Goal: Task Accomplishment & Management: Manage account settings

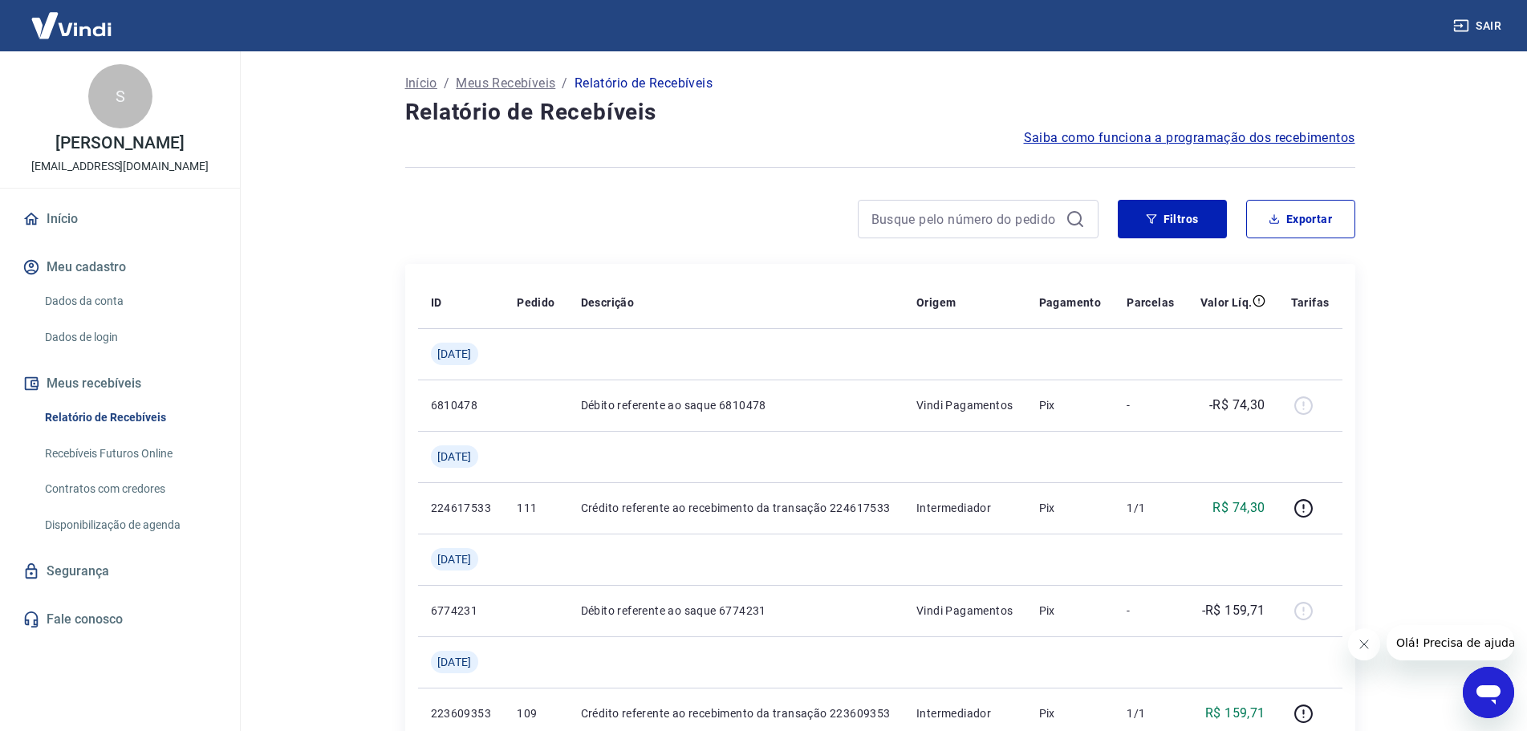
click at [83, 297] on link "Dados da conta" at bounding box center [130, 301] width 182 height 33
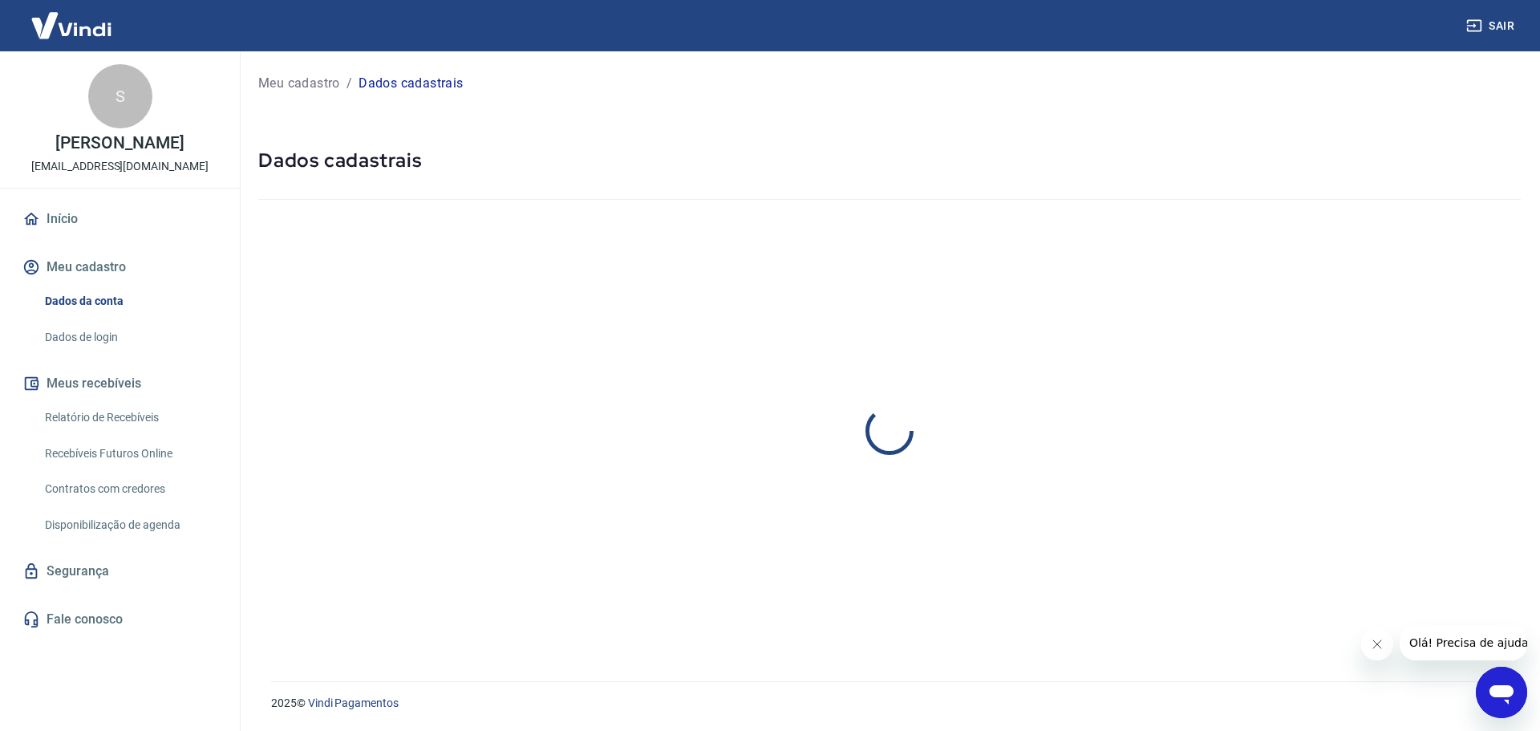
select select "SP"
select select "business"
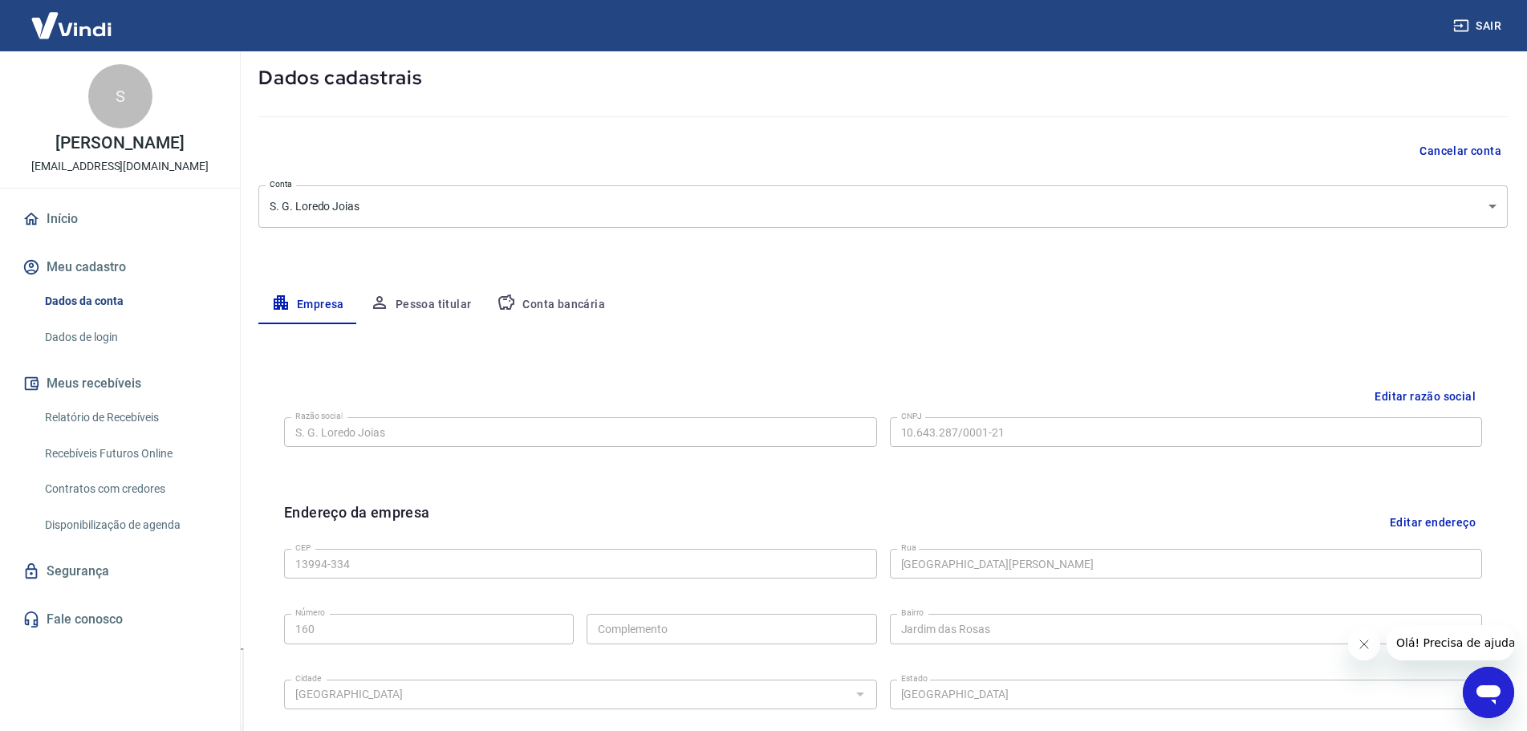
scroll to position [160, 0]
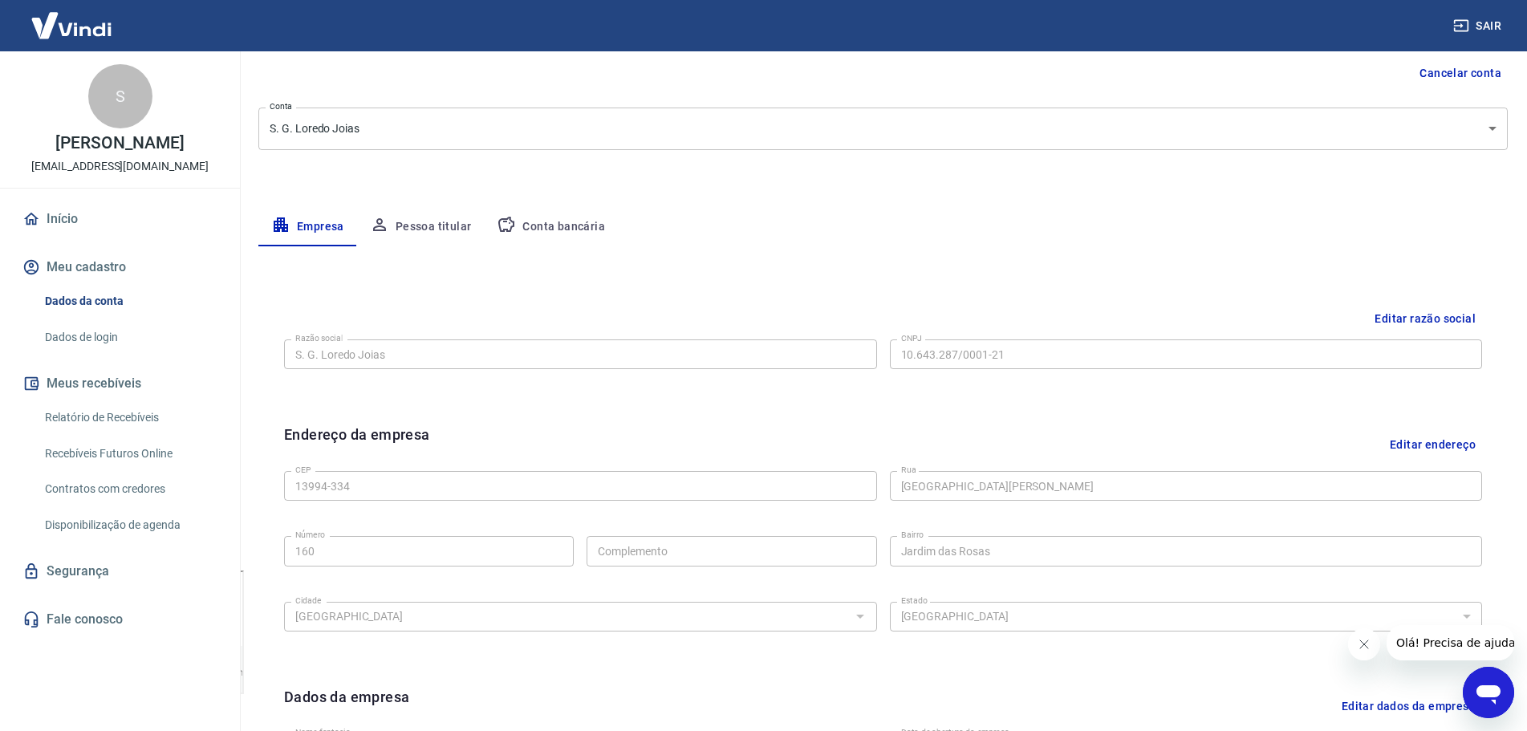
click at [98, 412] on link "Relatório de Recebíveis" at bounding box center [130, 417] width 182 height 33
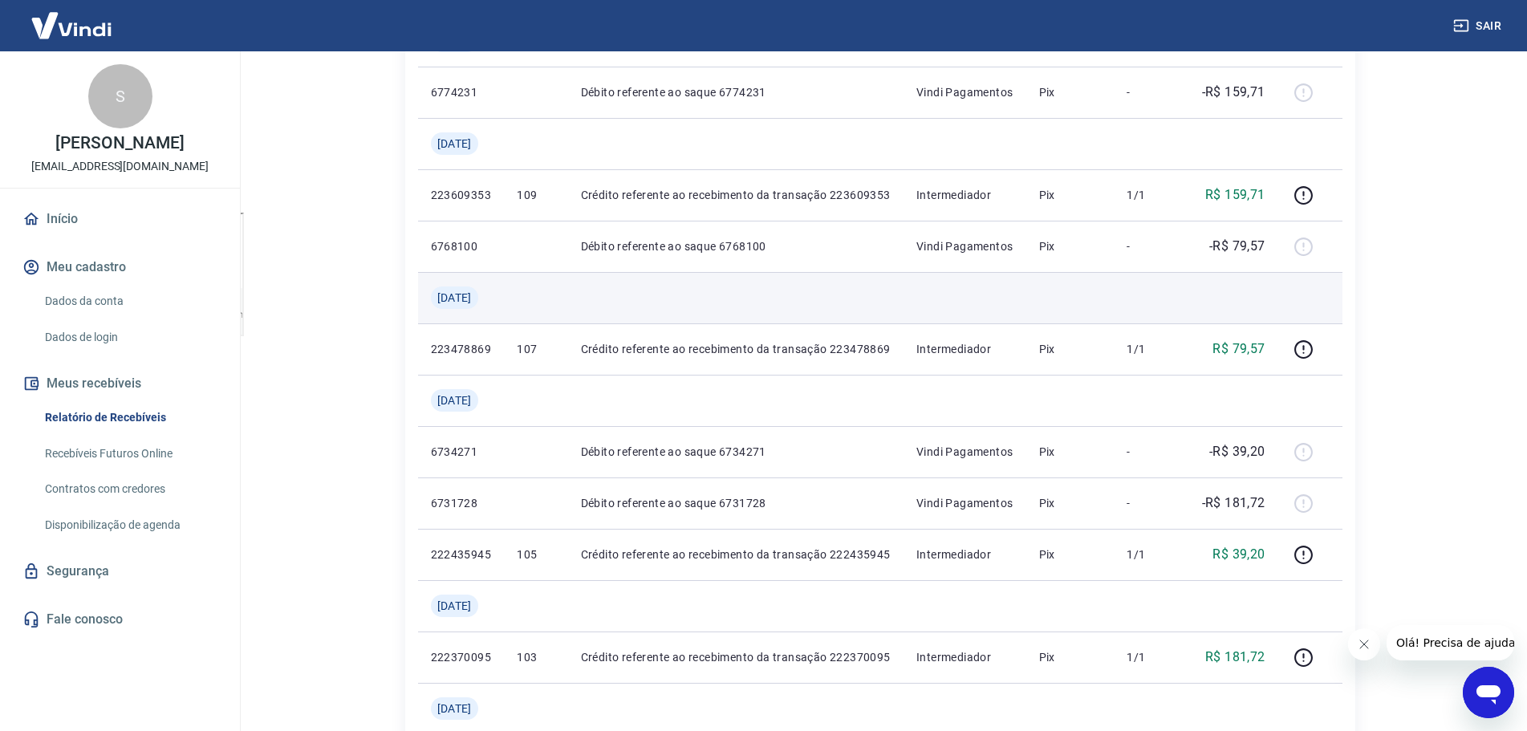
scroll to position [642, 0]
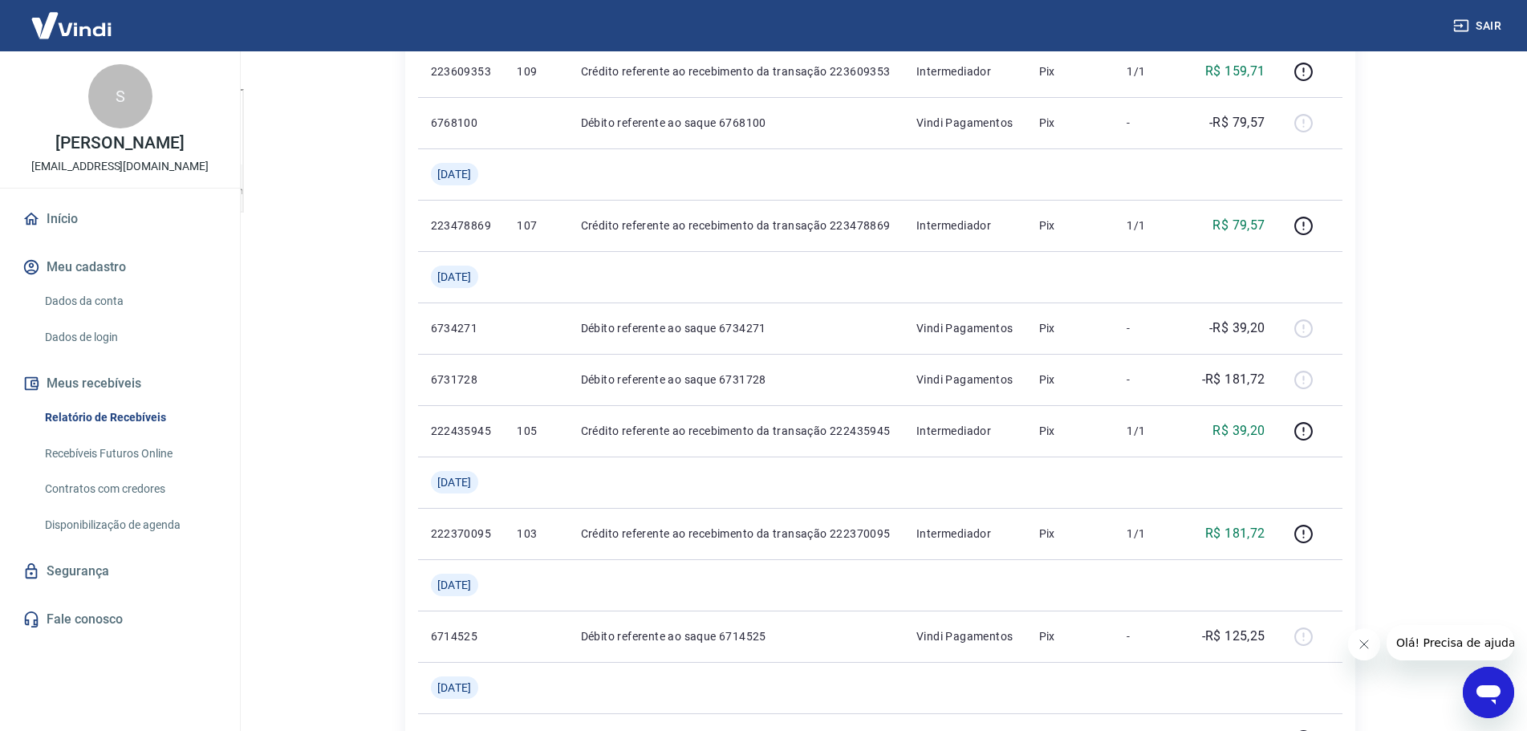
click at [144, 451] on link "Recebíveis Futuros Online" at bounding box center [130, 453] width 182 height 33
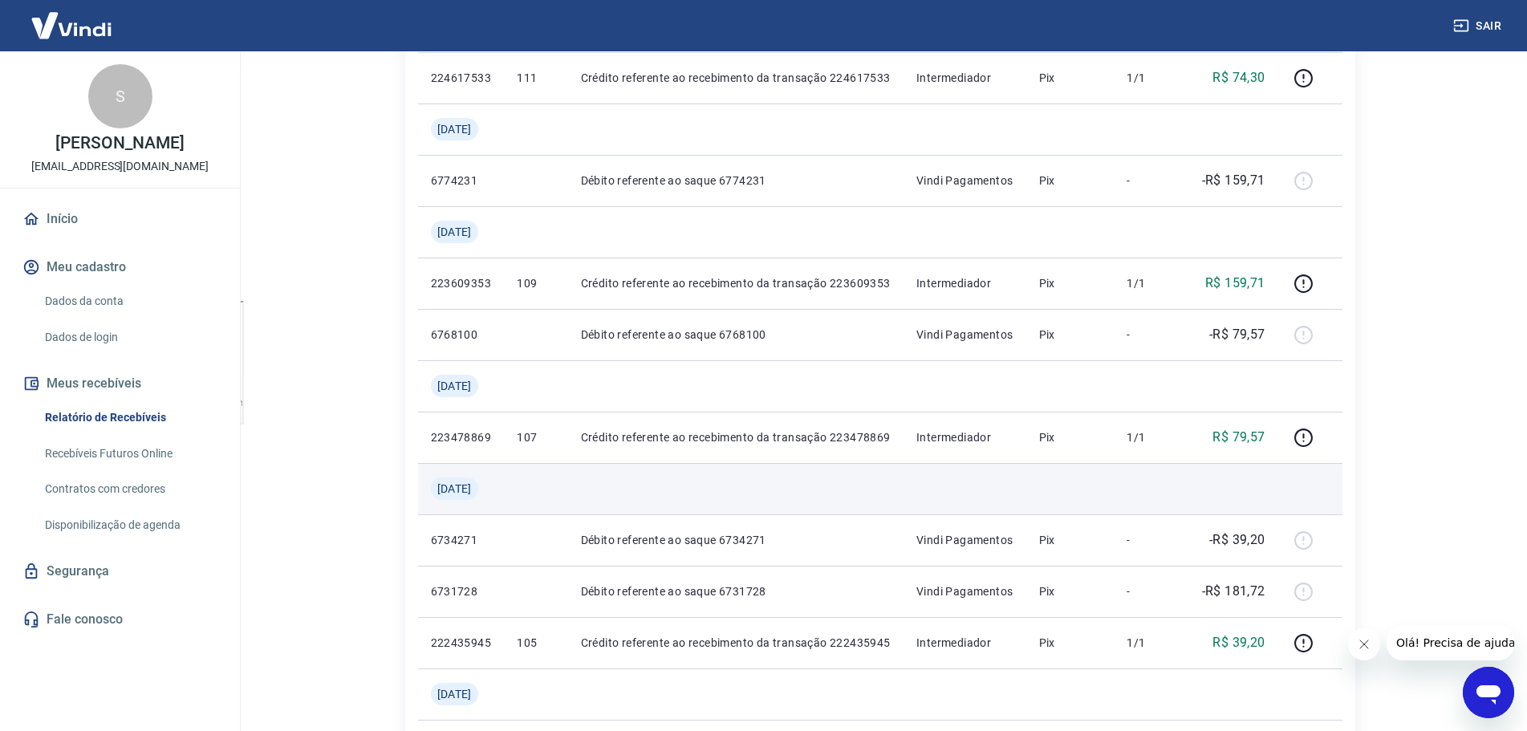
scroll to position [481, 0]
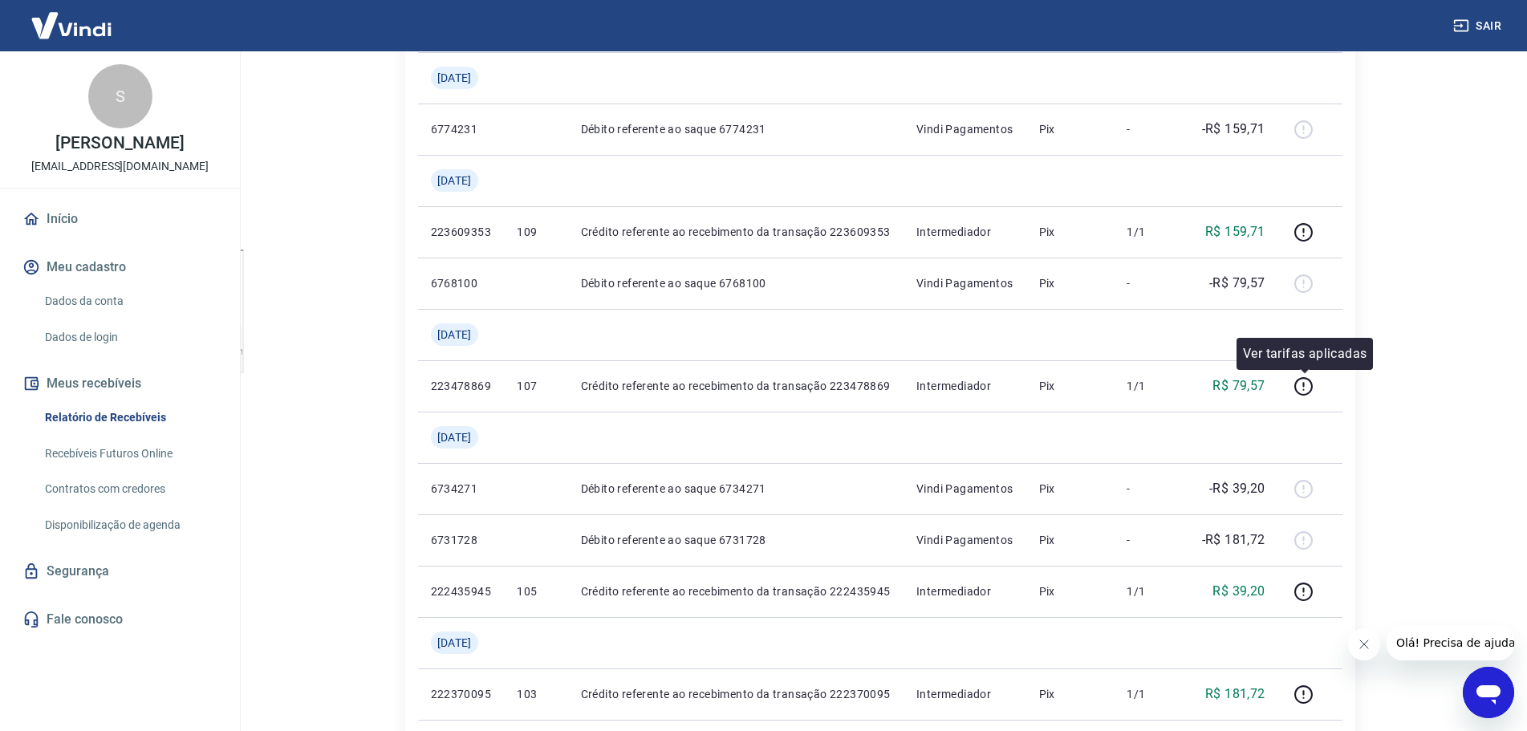
drag, startPoint x: 1303, startPoint y: 391, endPoint x: 1416, endPoint y: 354, distance: 119.2
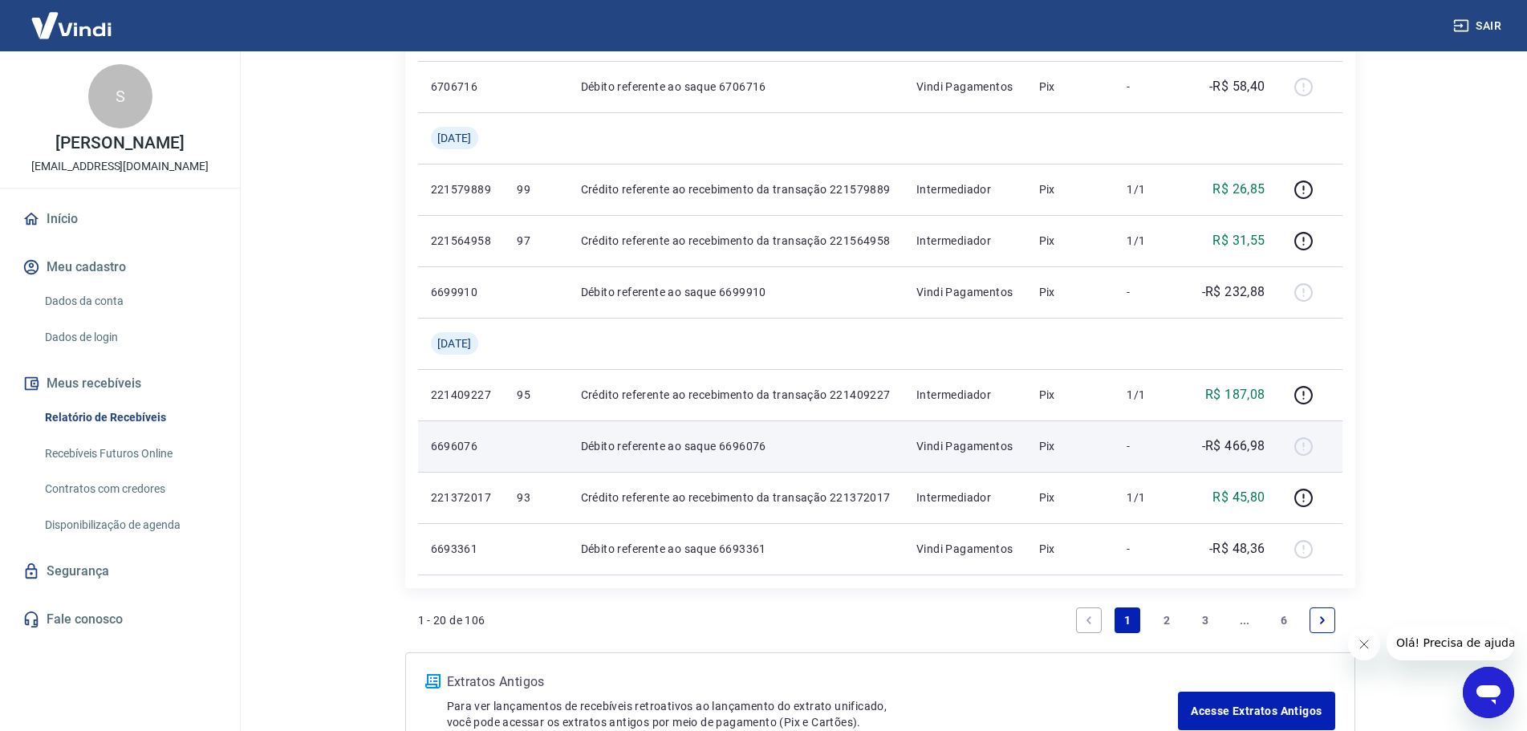
scroll to position [1364, 0]
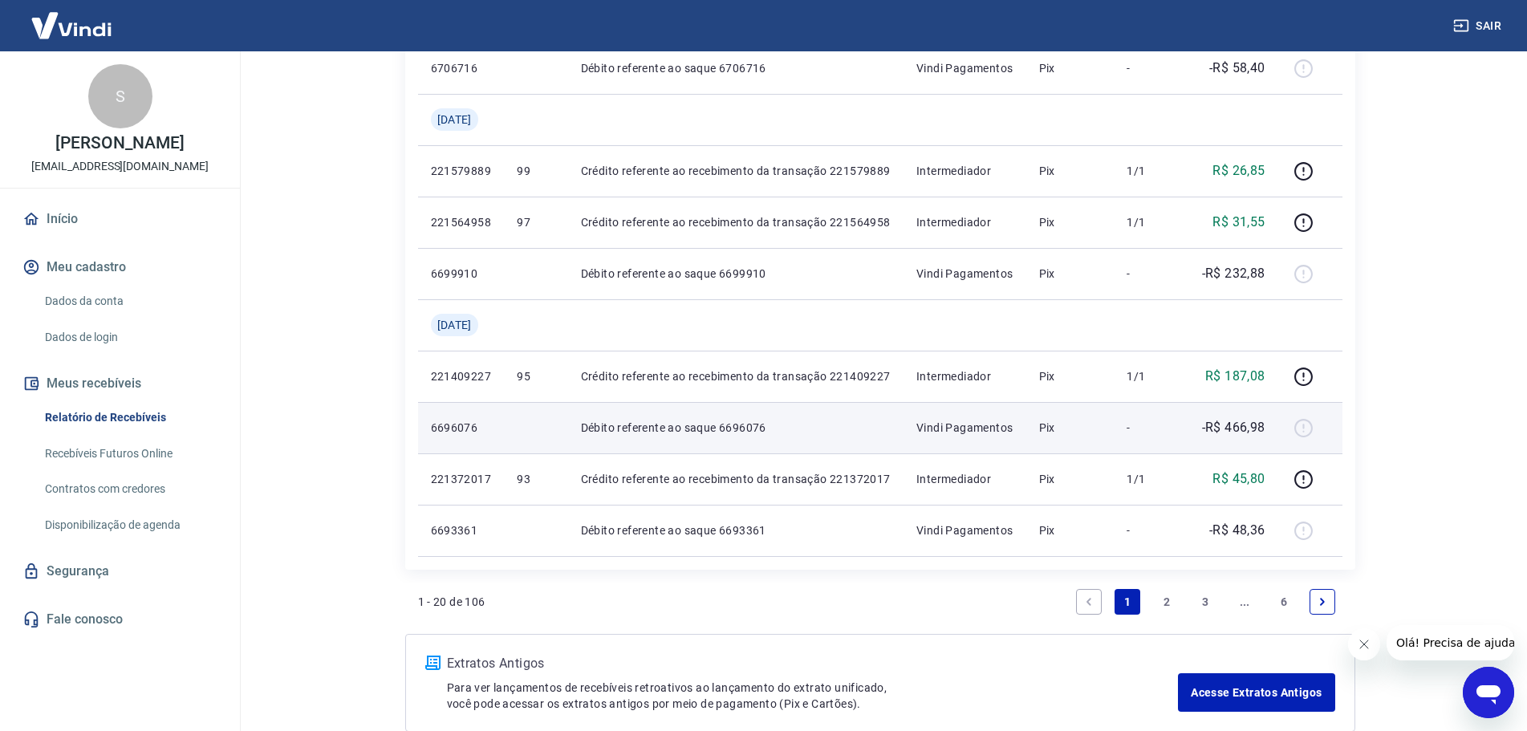
click at [1304, 426] on div at bounding box center [1310, 428] width 39 height 26
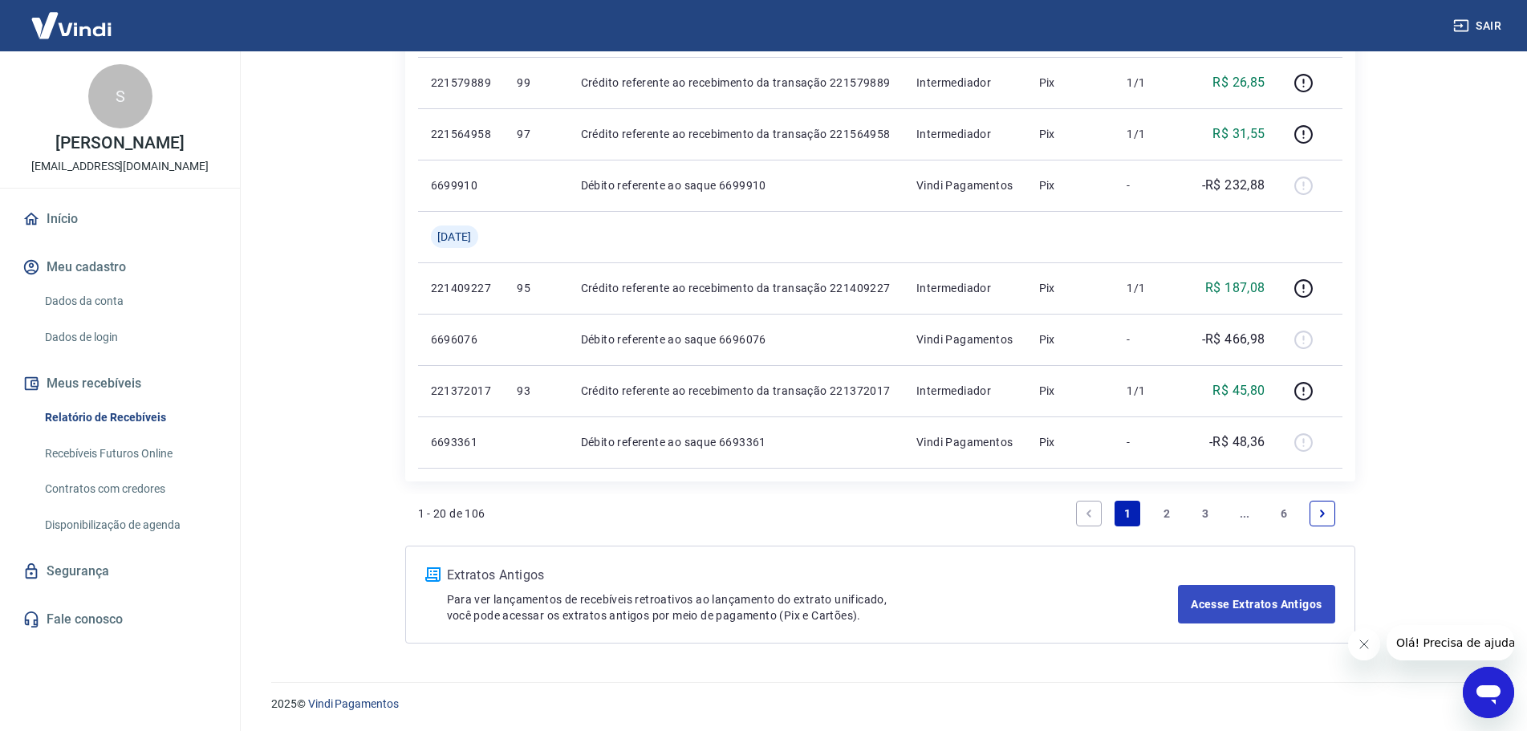
scroll to position [1453, 0]
click at [1243, 605] on link "Acesse Extratos Antigos" at bounding box center [1256, 603] width 156 height 39
